Goal: Navigation & Orientation: Find specific page/section

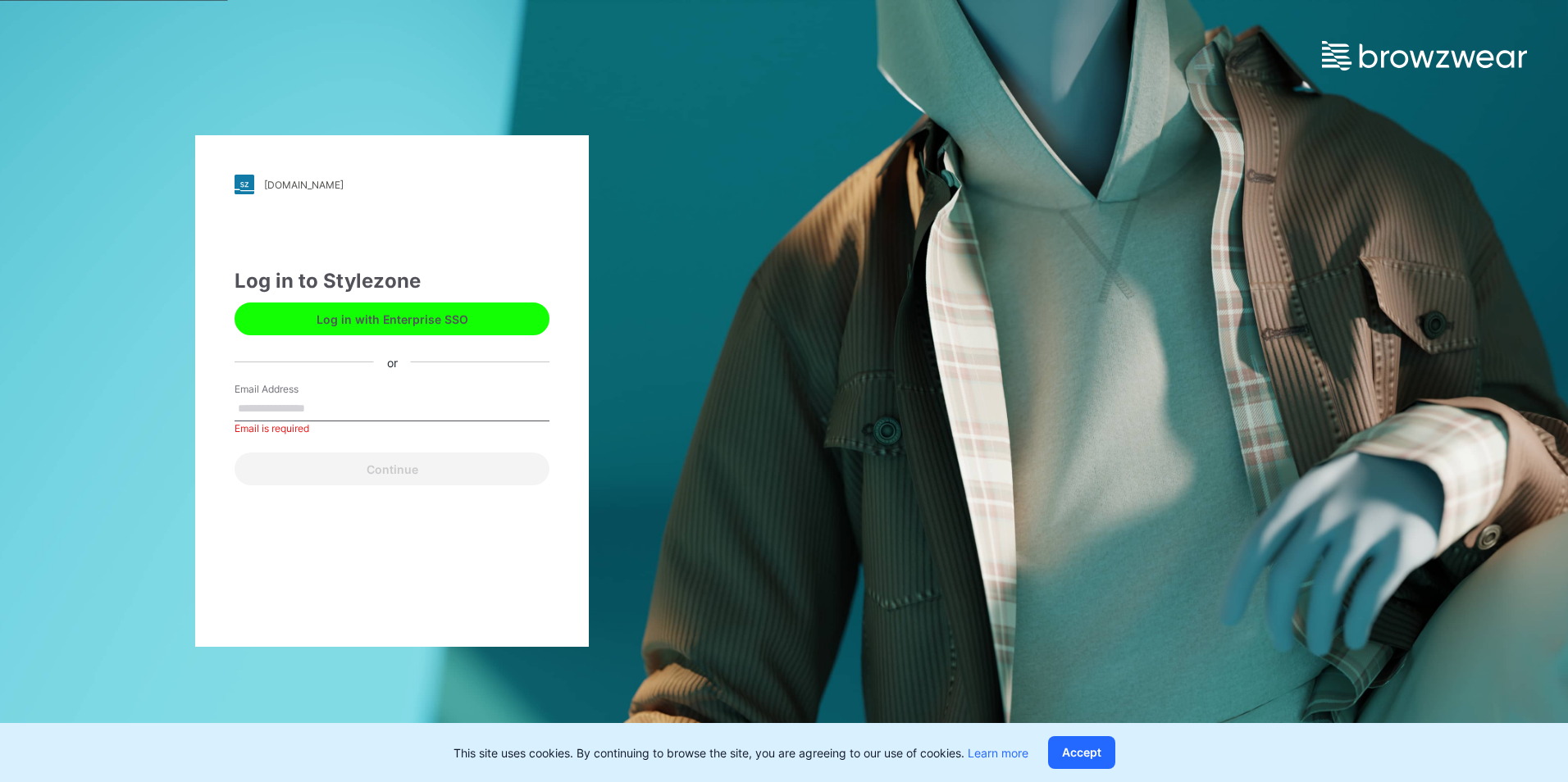
click at [421, 324] on button "Log in with Enterprise SSO" at bounding box center [392, 318] width 315 height 33
click at [297, 410] on input "Email Address" at bounding box center [392, 409] width 315 height 25
type input "**********"
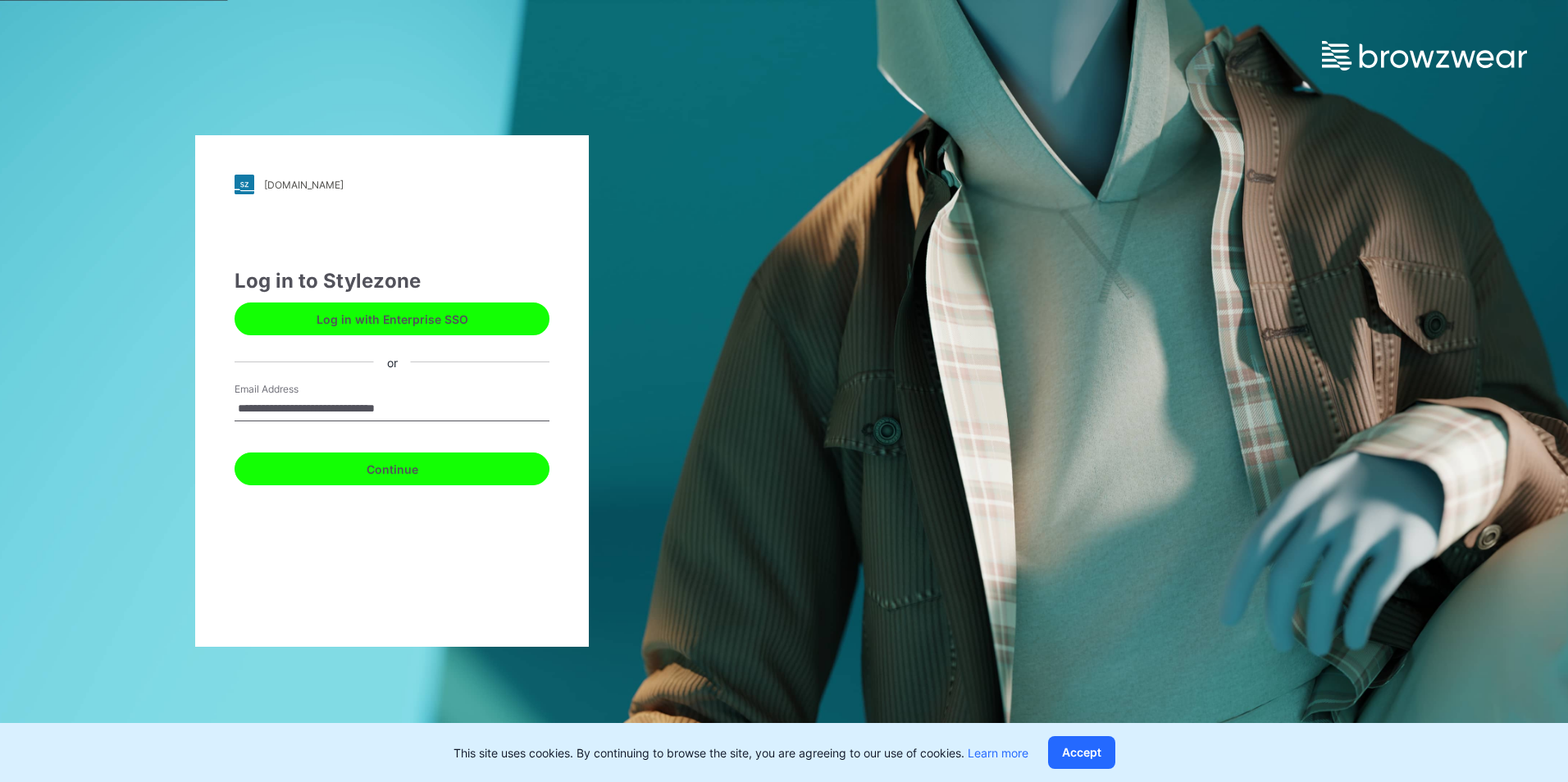
click at [339, 471] on button "Continue" at bounding box center [392, 468] width 315 height 33
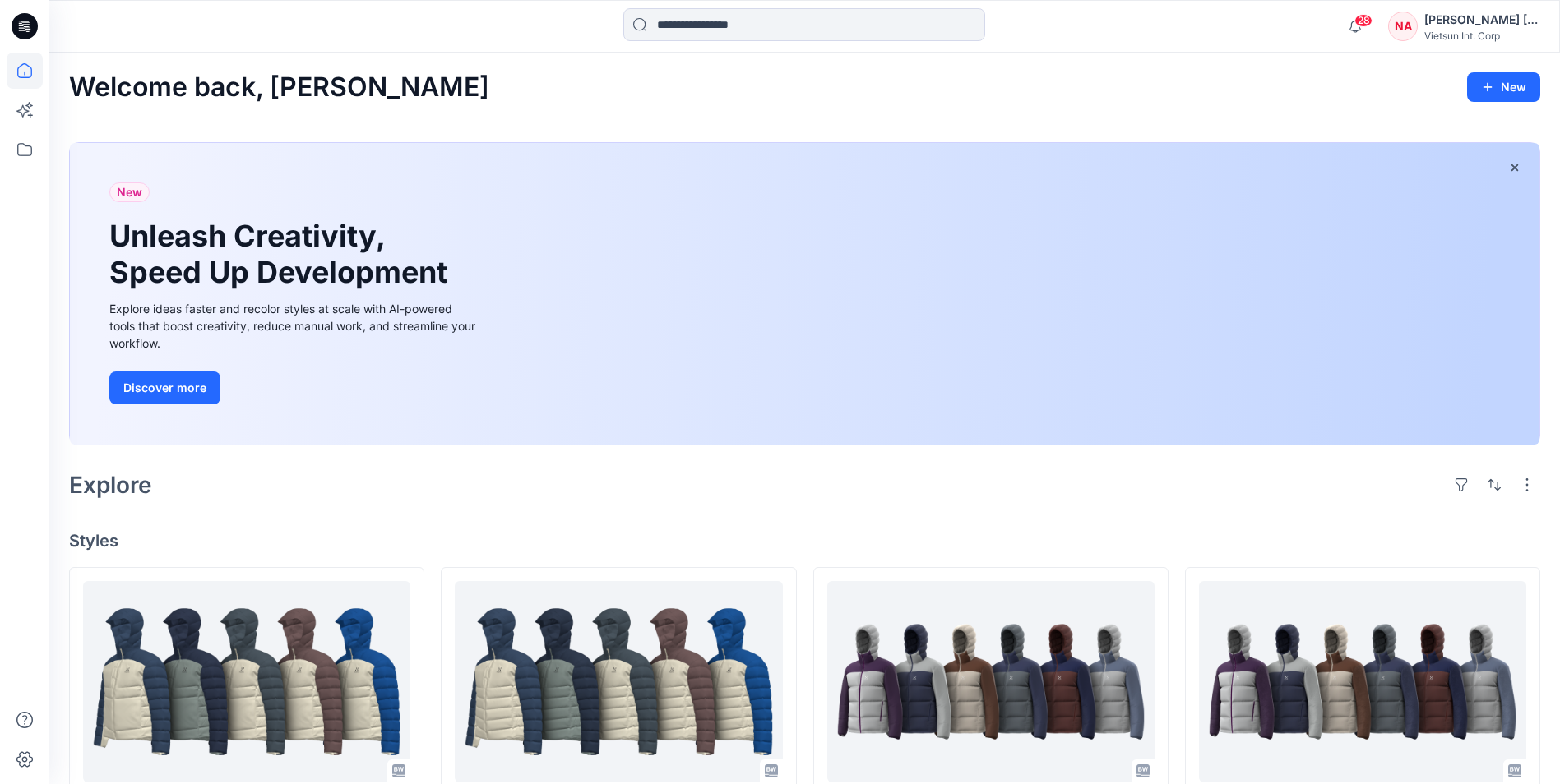
scroll to position [246, 0]
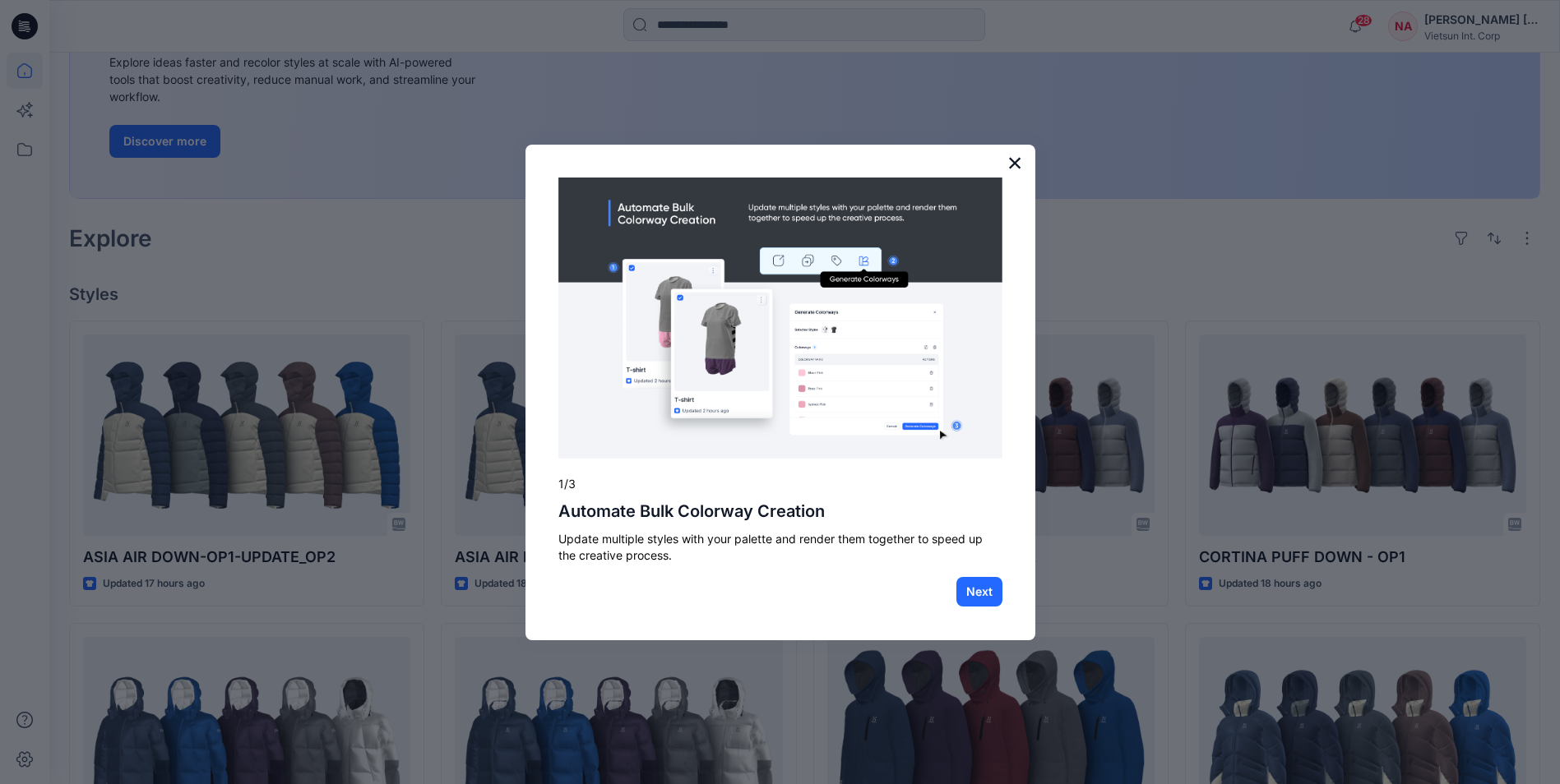
click at [1018, 161] on button "×" at bounding box center [1014, 162] width 15 height 26
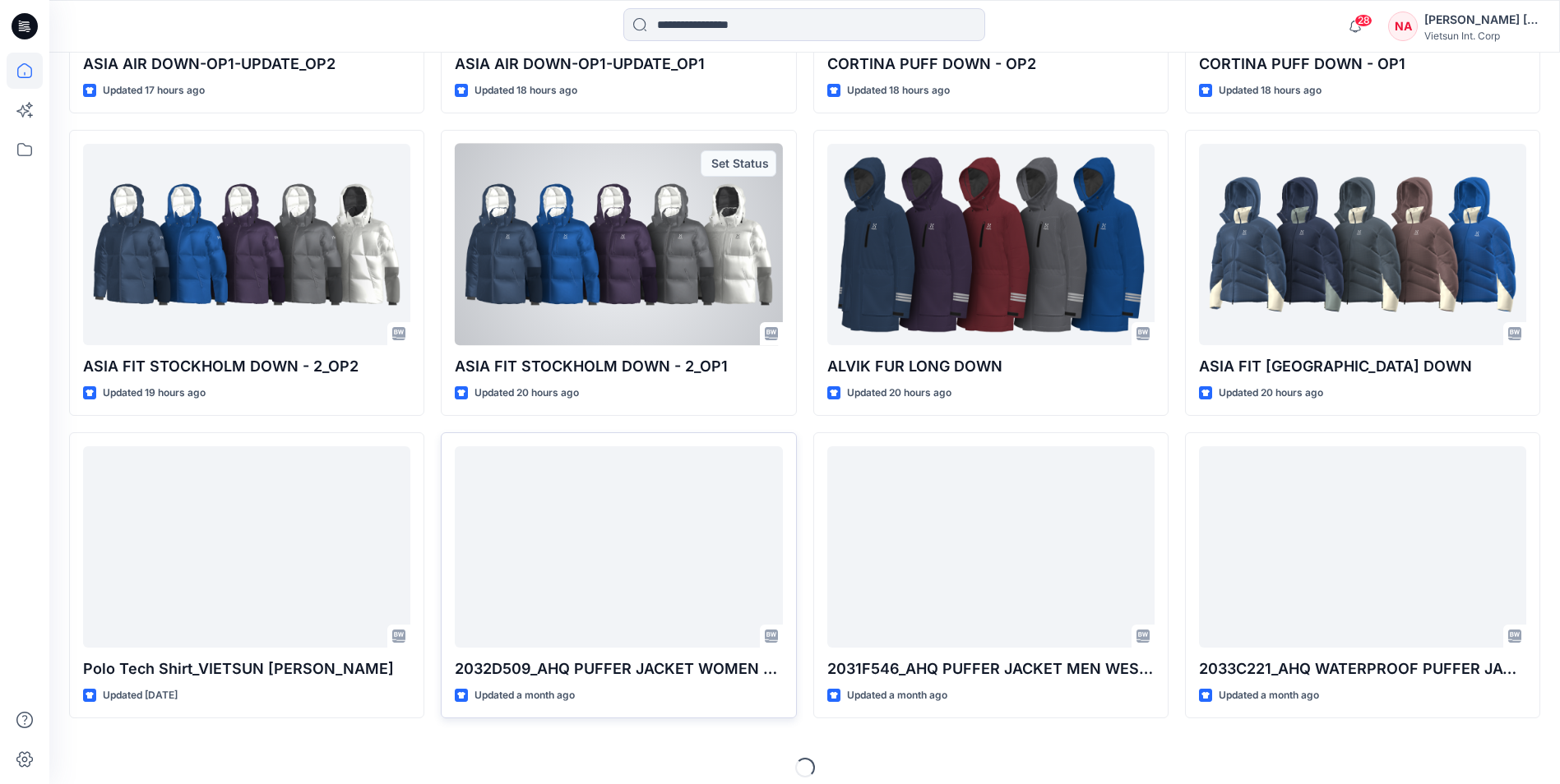
scroll to position [753, 0]
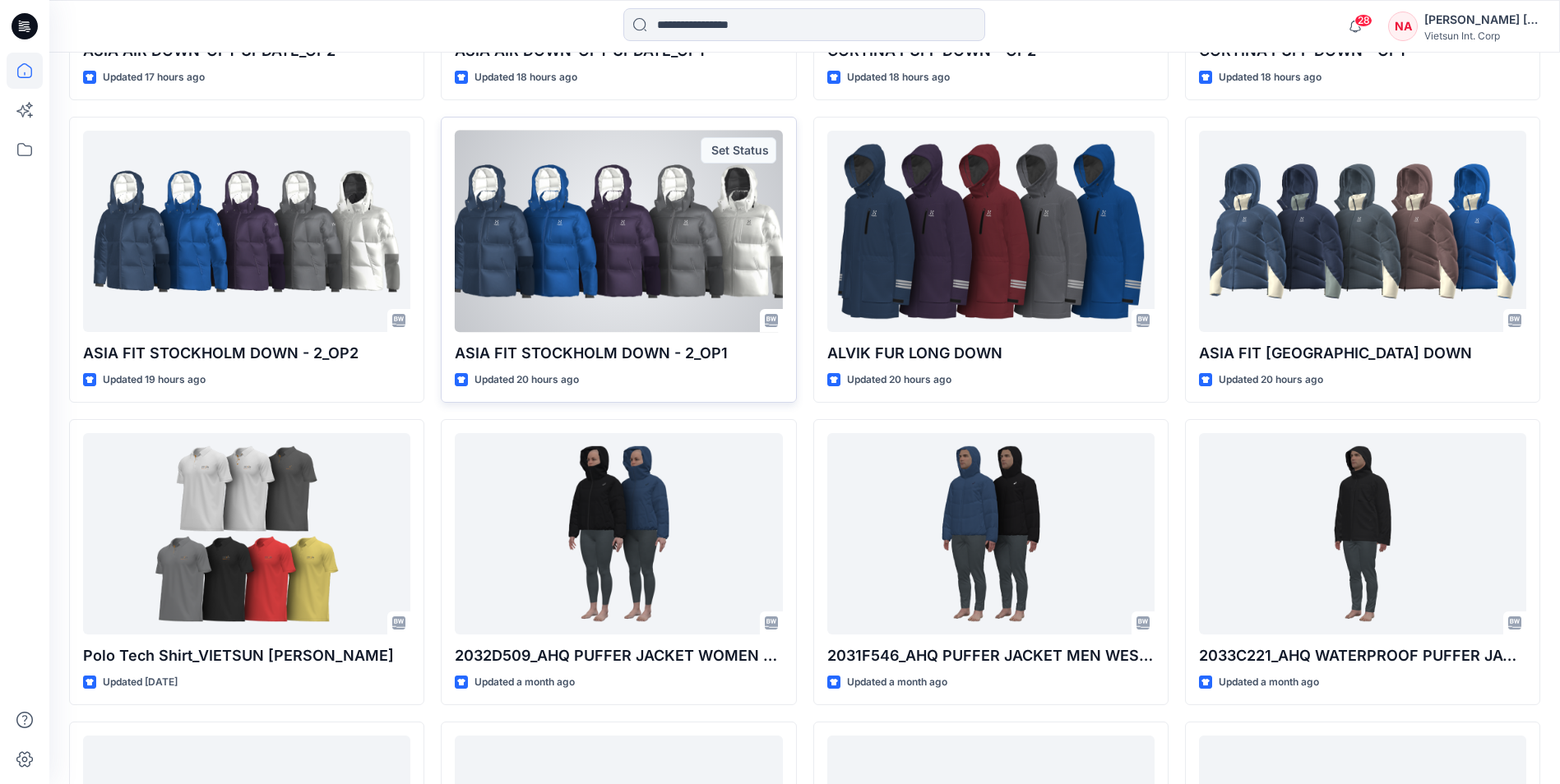
click at [511, 263] on div at bounding box center [618, 231] width 327 height 202
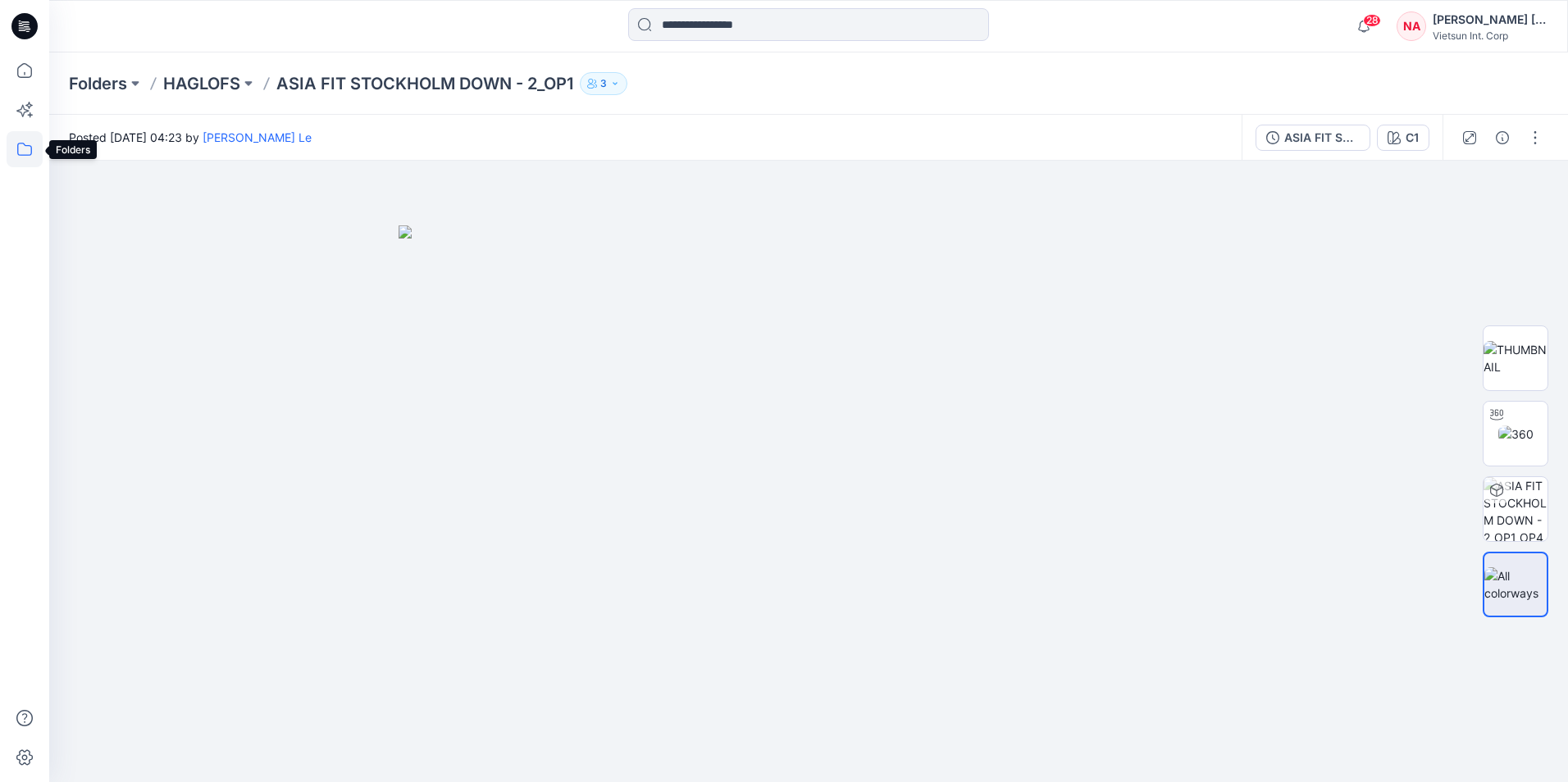
click at [21, 156] on icon at bounding box center [24, 149] width 36 height 36
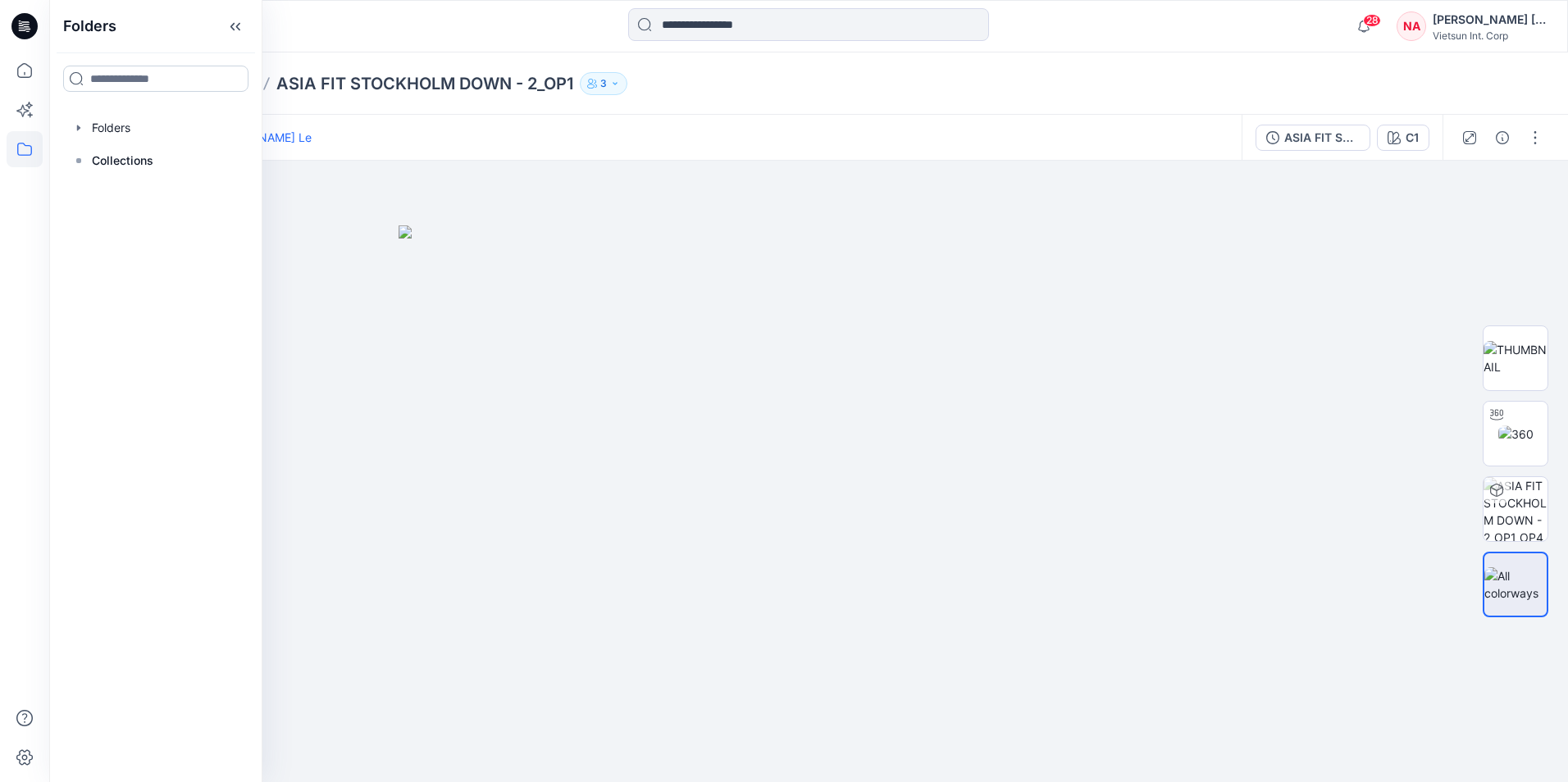
click at [153, 83] on input at bounding box center [156, 78] width 185 height 26
type input "**********"
click at [111, 117] on mark "MAMMUT CHINA" at bounding box center [137, 114] width 96 height 22
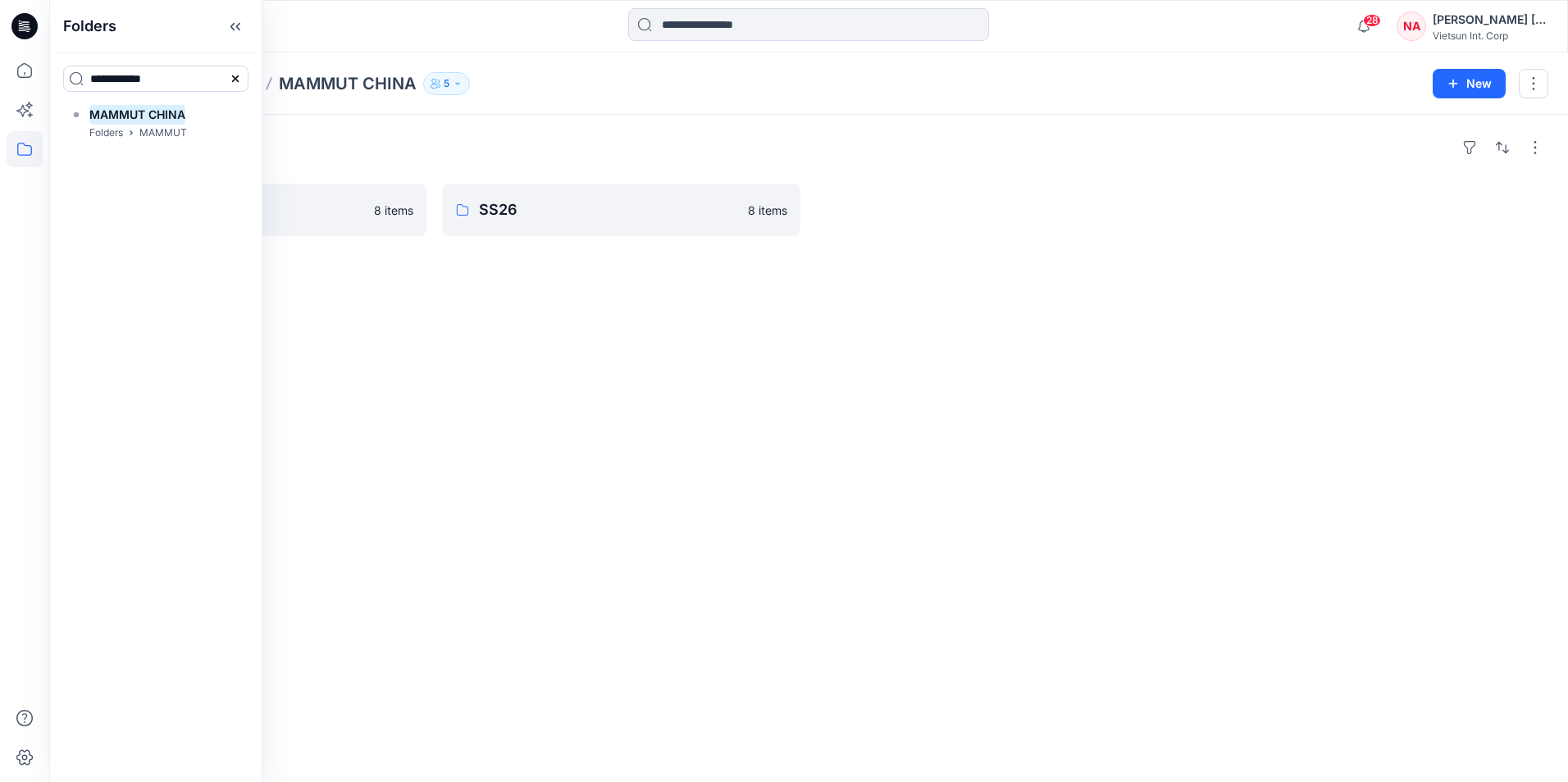
click at [234, 78] on icon at bounding box center [235, 78] width 6 height 6
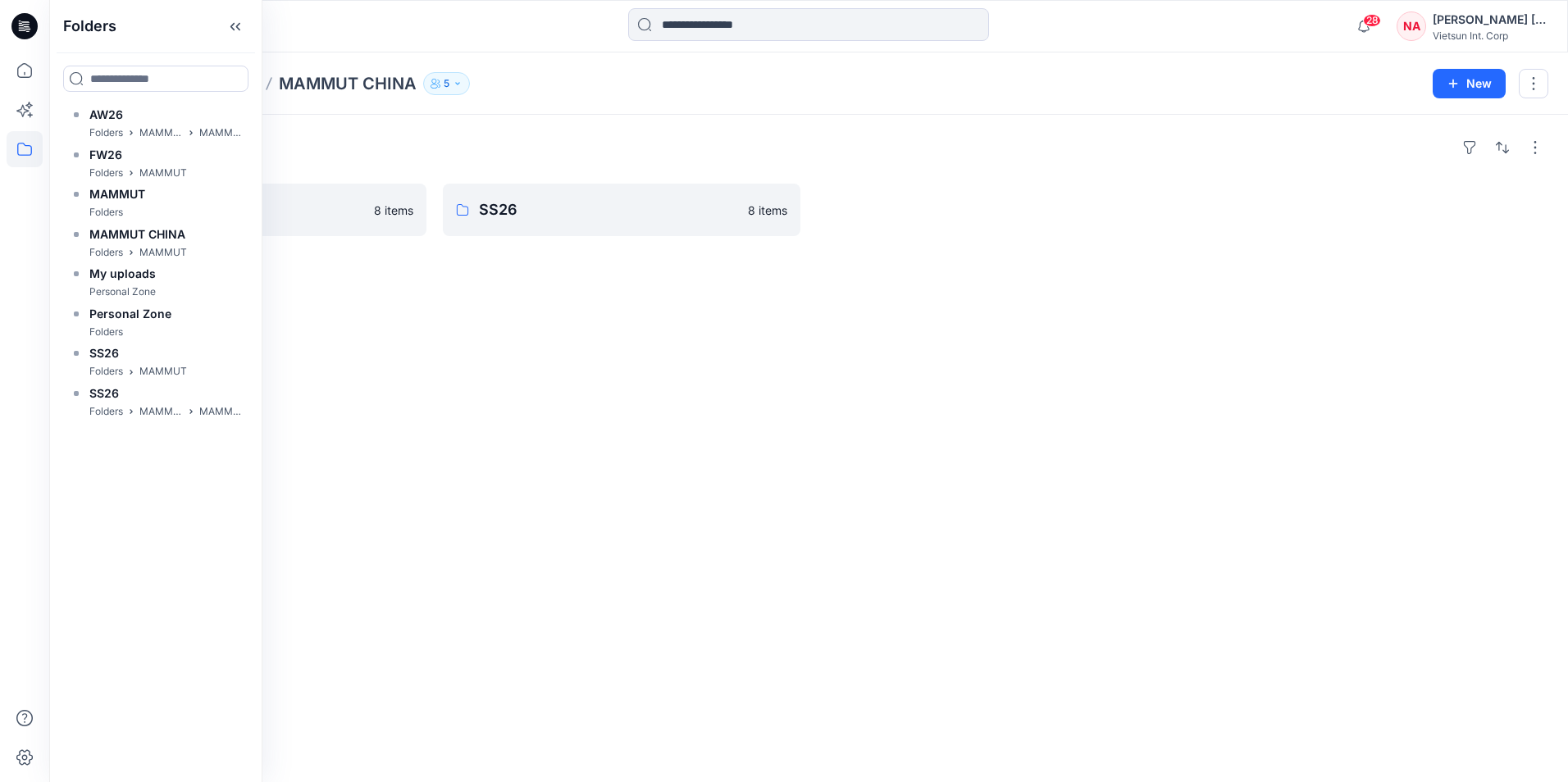
click at [486, 475] on div "Folders AW26 8 items SS26 8 items" at bounding box center [808, 448] width 1518 height 668
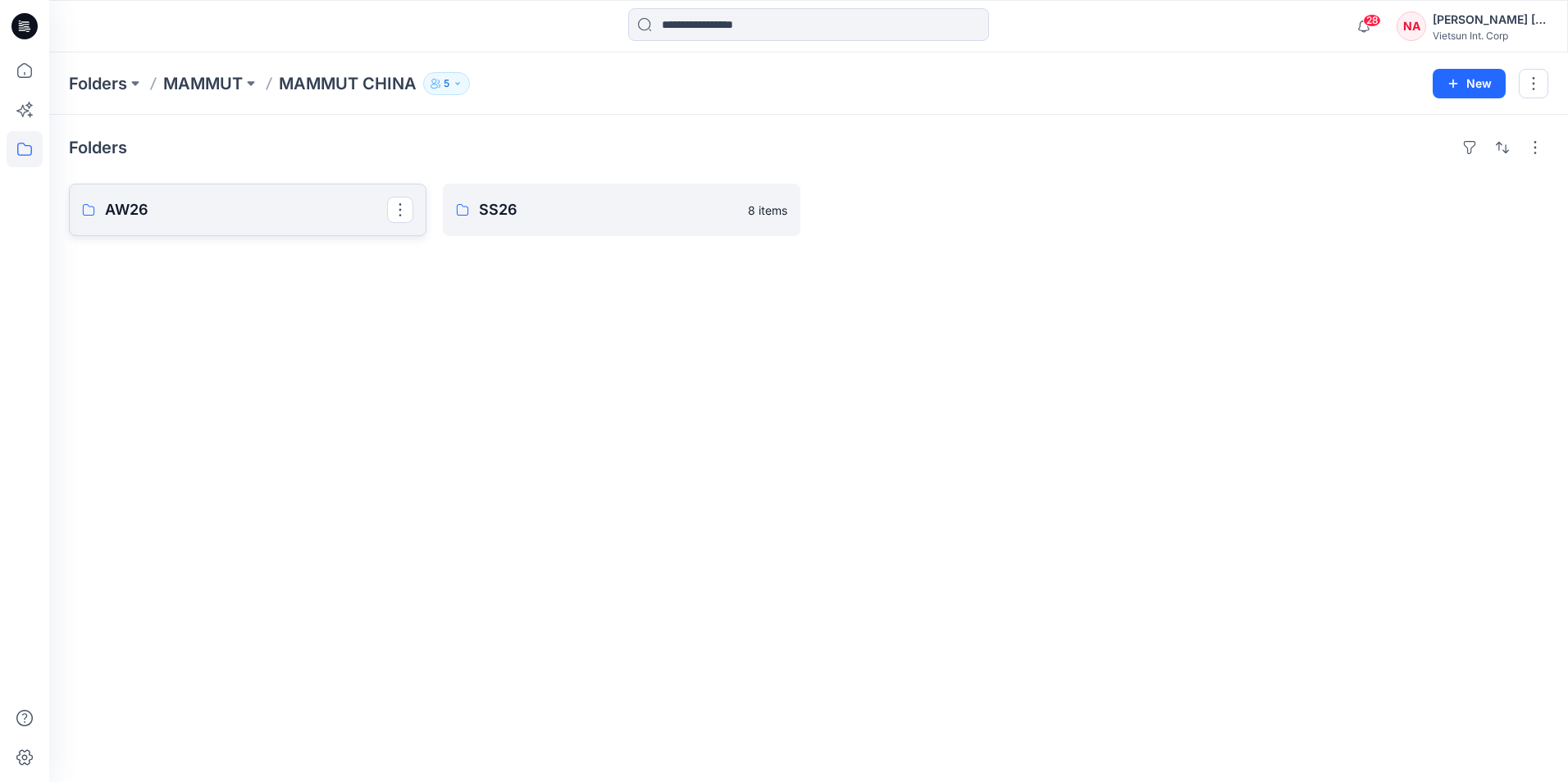
click at [234, 213] on p "AW26" at bounding box center [245, 210] width 282 height 23
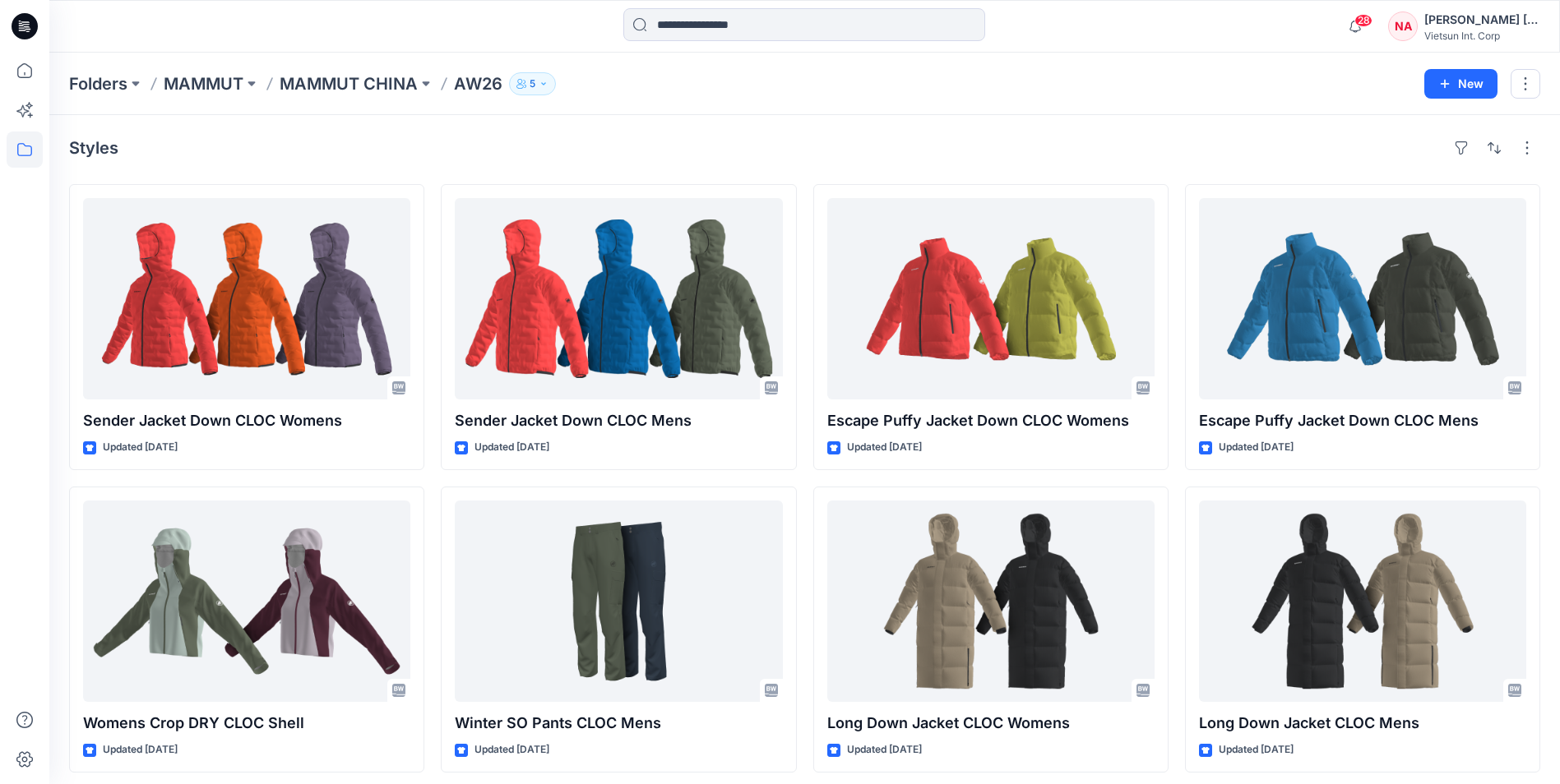
click at [374, 77] on p "MAMMUT CHINA" at bounding box center [349, 84] width 138 height 23
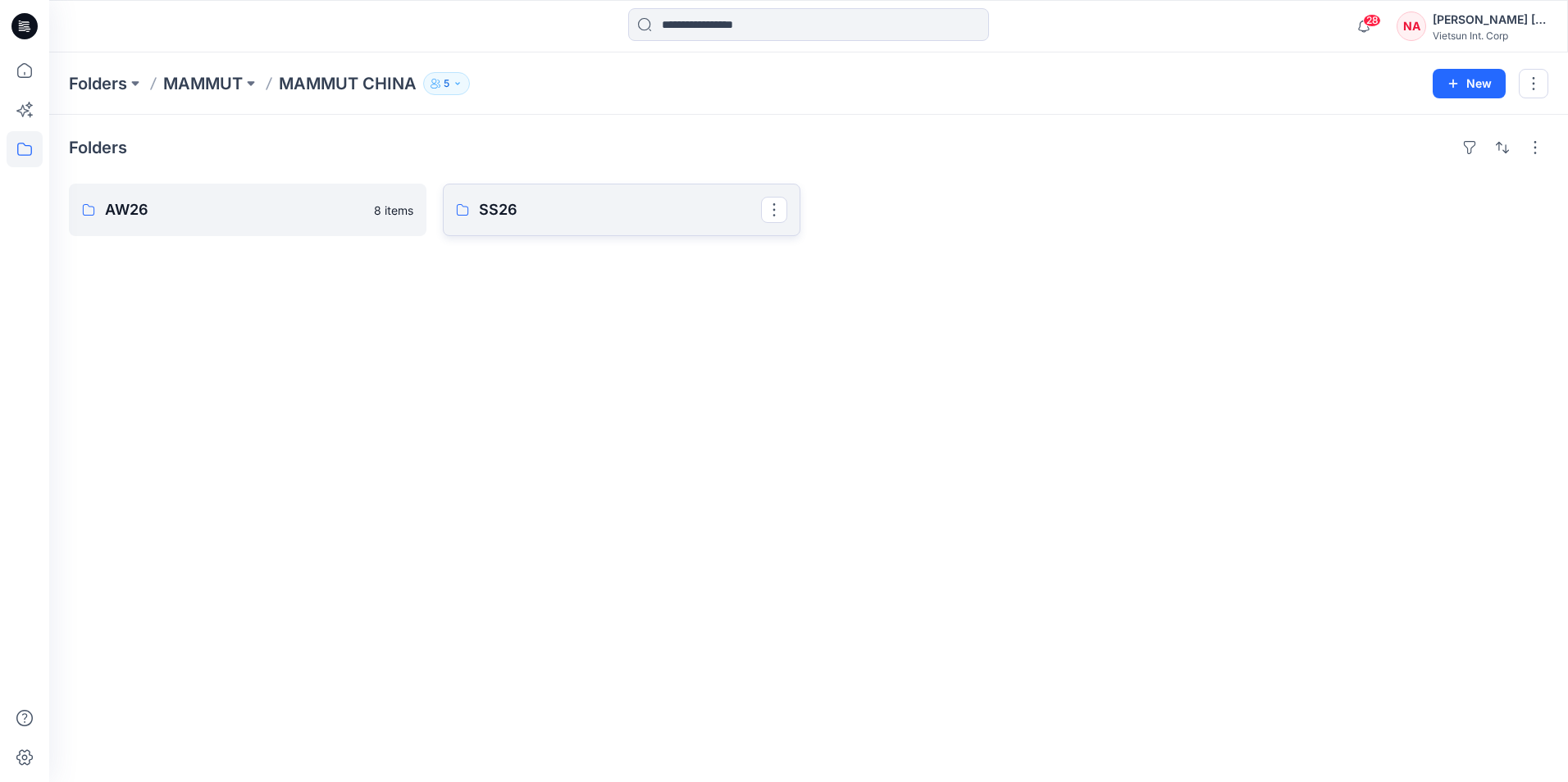
click at [554, 214] on p "SS26" at bounding box center [620, 210] width 282 height 23
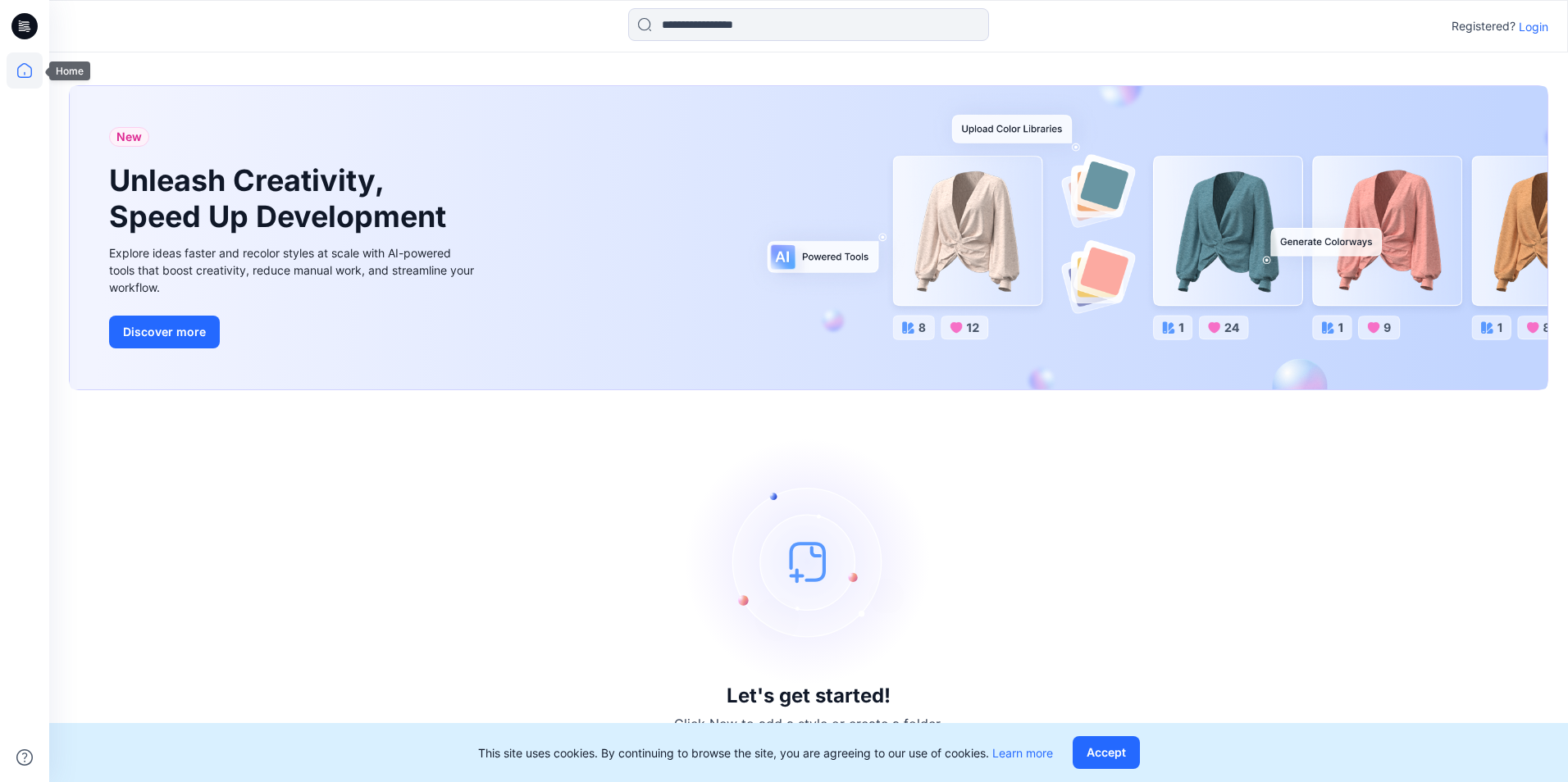
click at [23, 70] on icon at bounding box center [24, 71] width 36 height 36
click at [1523, 29] on p "Login" at bounding box center [1532, 26] width 30 height 17
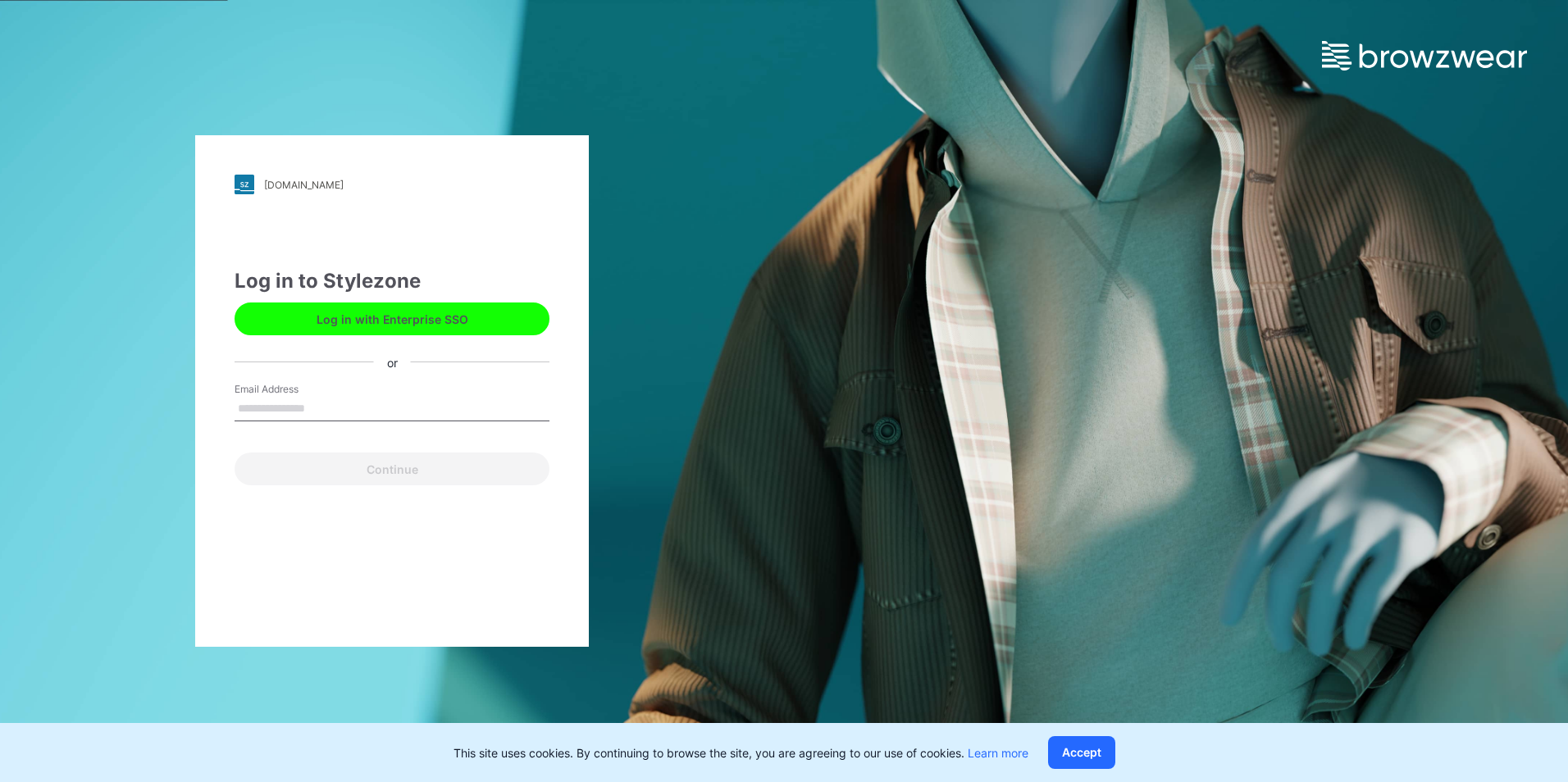
click at [323, 402] on input "Email Address" at bounding box center [392, 409] width 315 height 25
type input "**********"
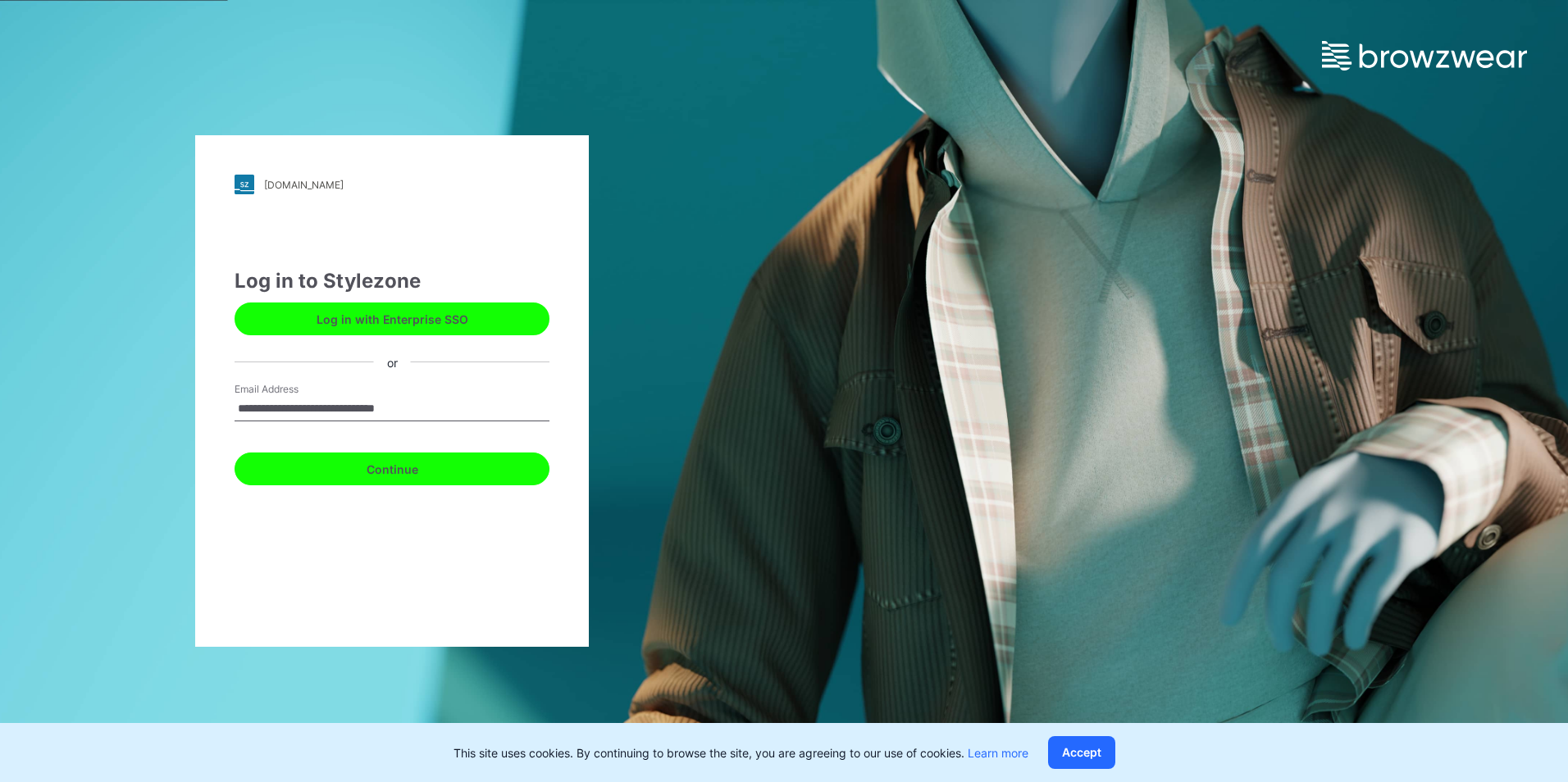
click at [361, 473] on button "Continue" at bounding box center [392, 468] width 315 height 33
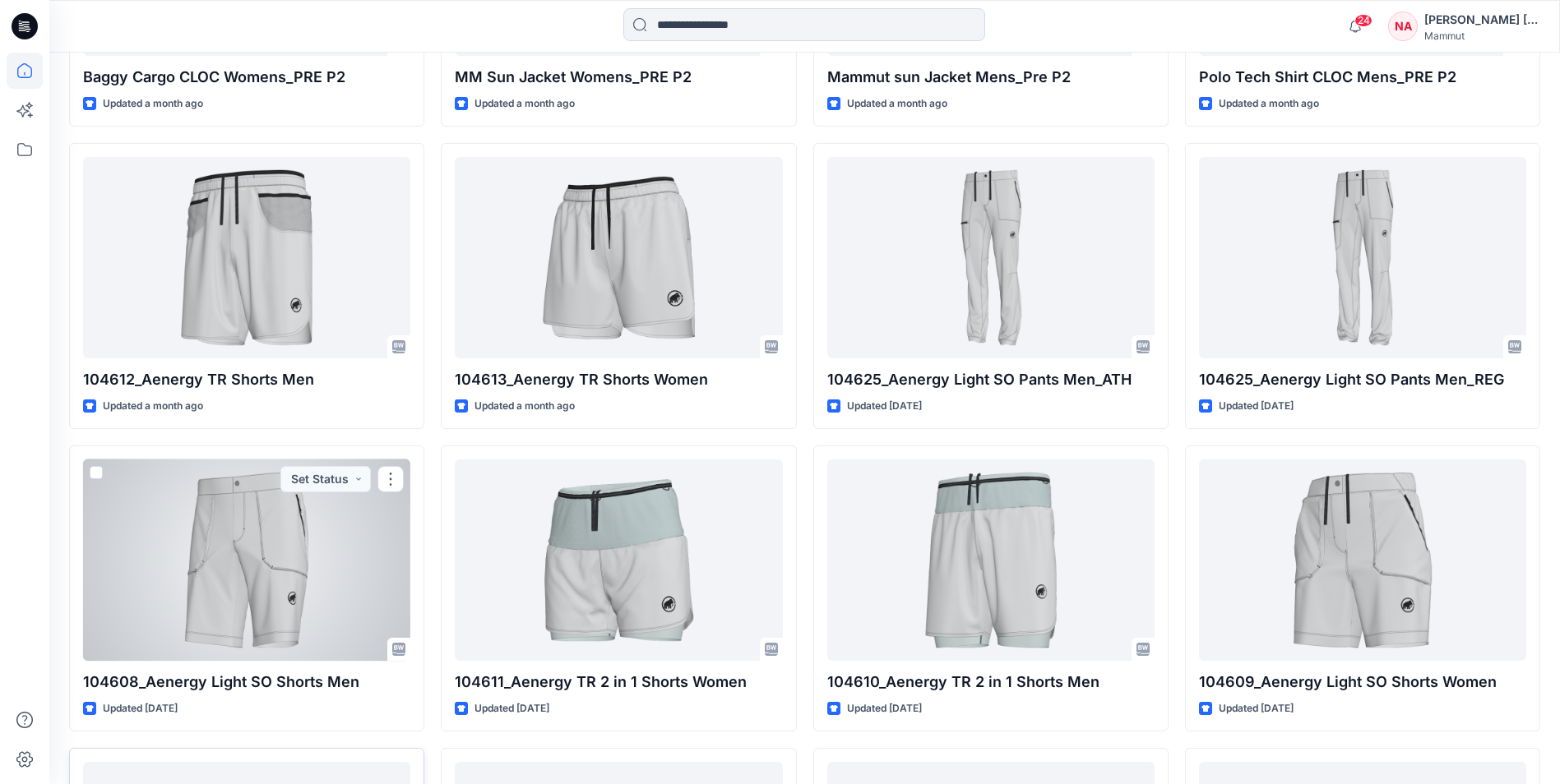
scroll to position [1085, 0]
